Goal: Check status

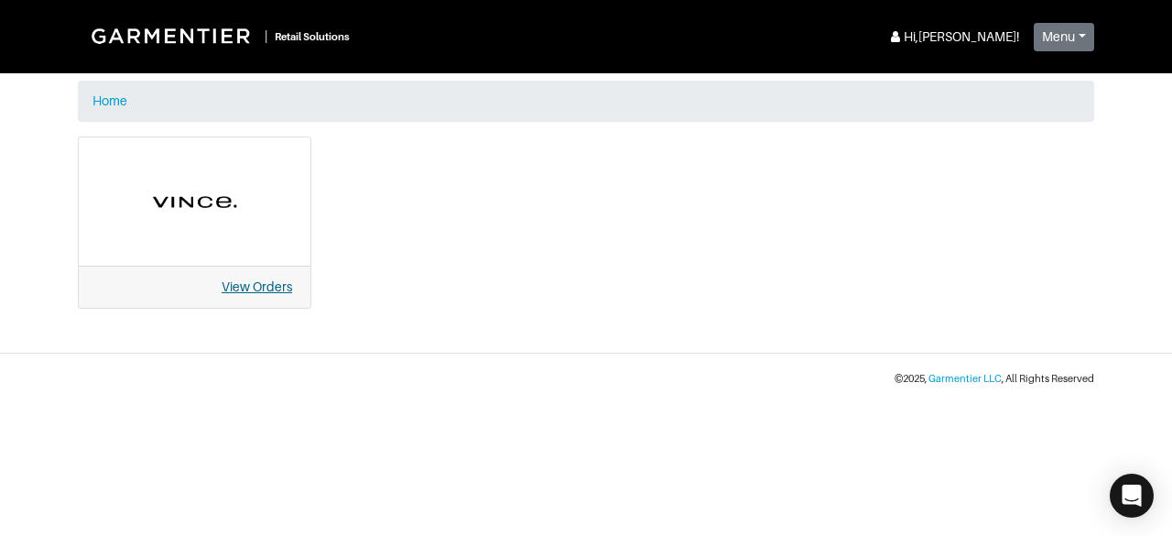
click at [248, 291] on link "View Orders" at bounding box center [257, 286] width 71 height 15
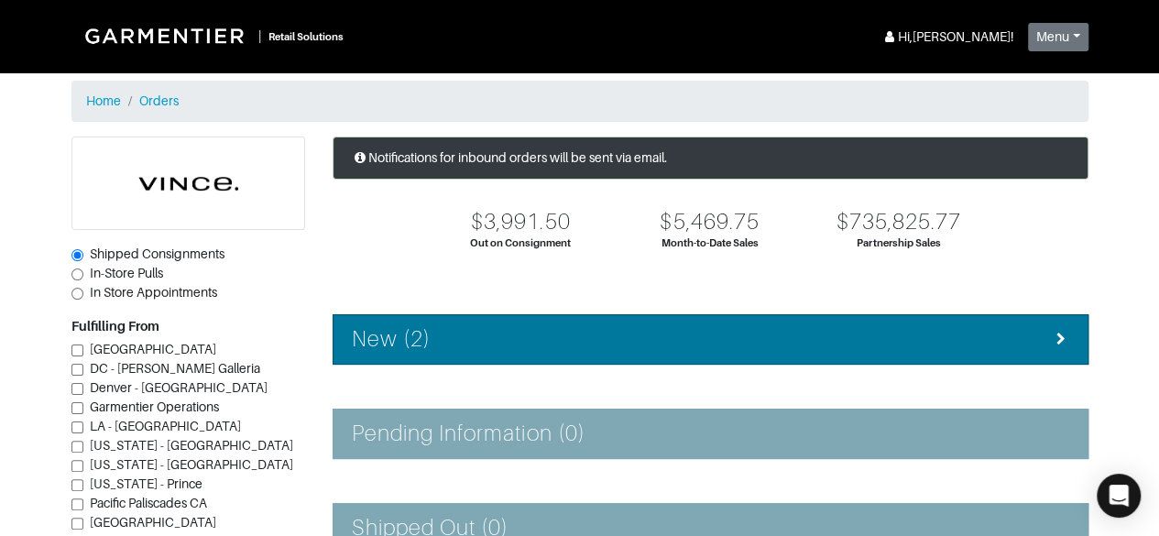
click at [463, 333] on div "New (2)" at bounding box center [710, 339] width 717 height 27
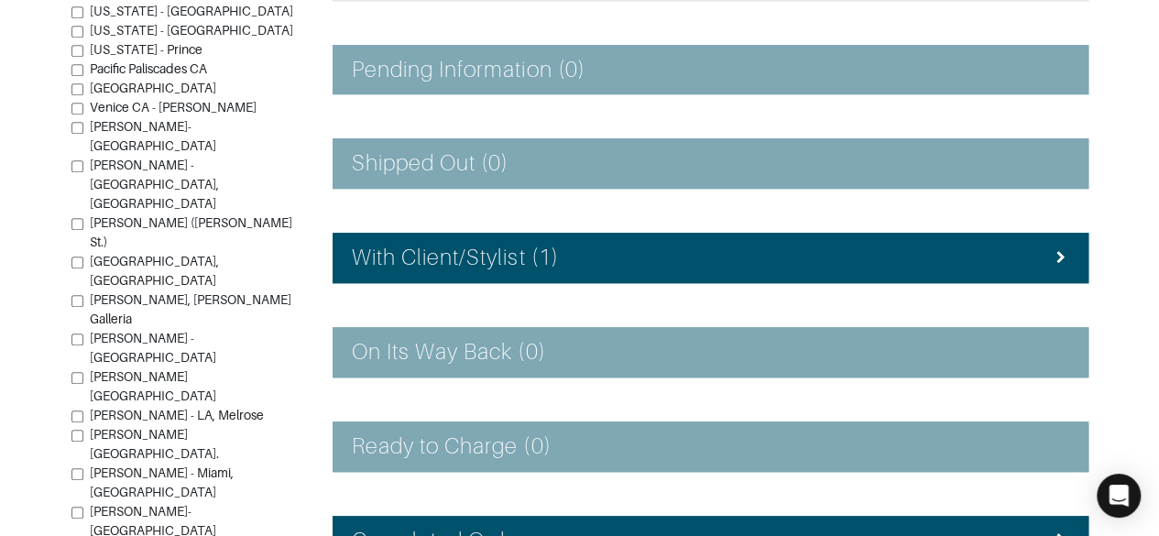
scroll to position [553, 0]
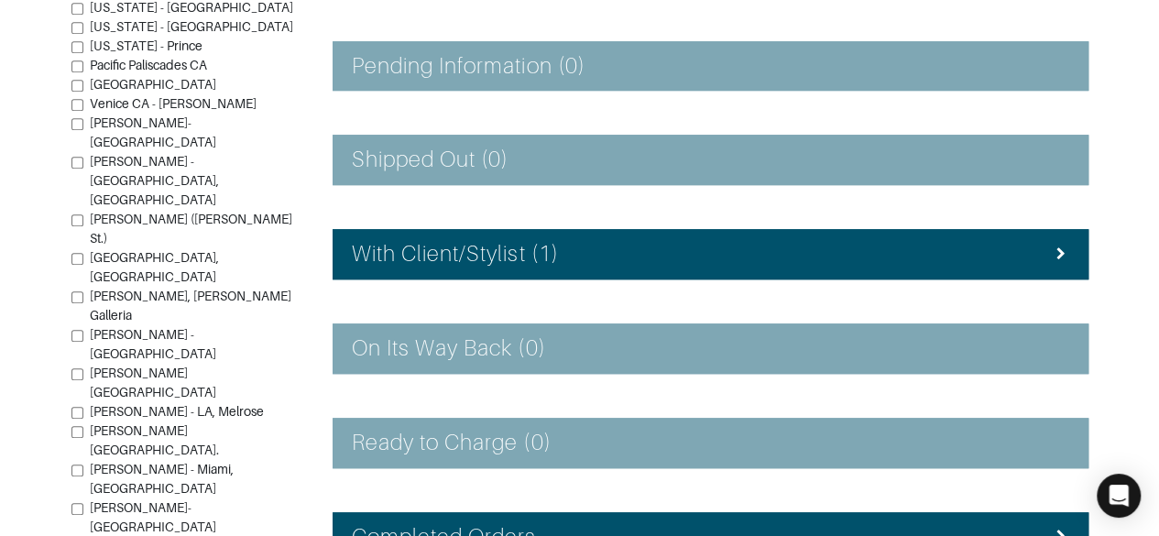
click at [980, 241] on div "With Client/Stylist (1)" at bounding box center [710, 254] width 717 height 27
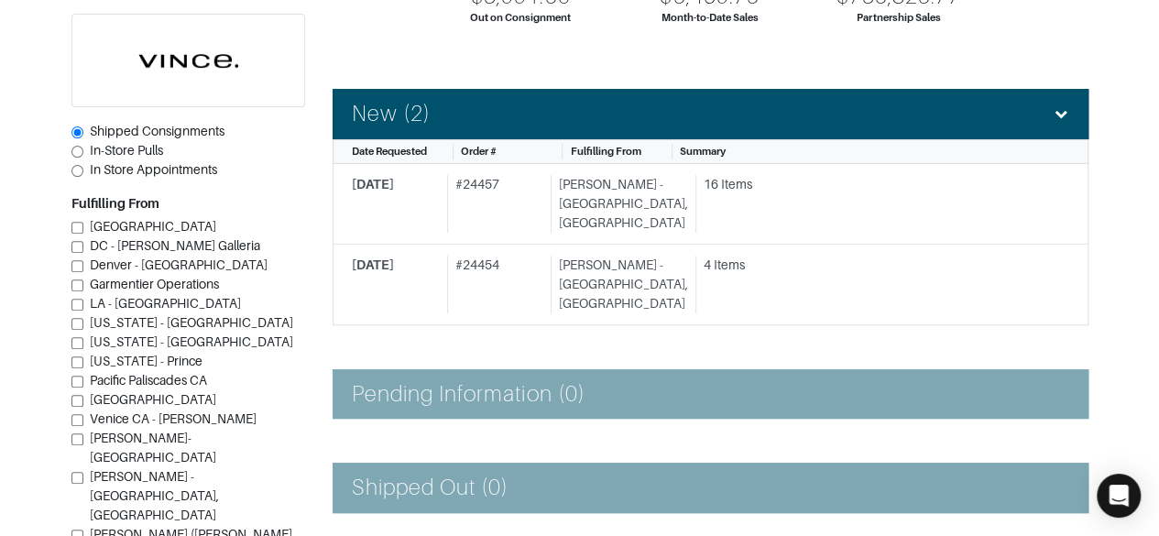
scroll to position [200, 0]
